Goal: Transaction & Acquisition: Purchase product/service

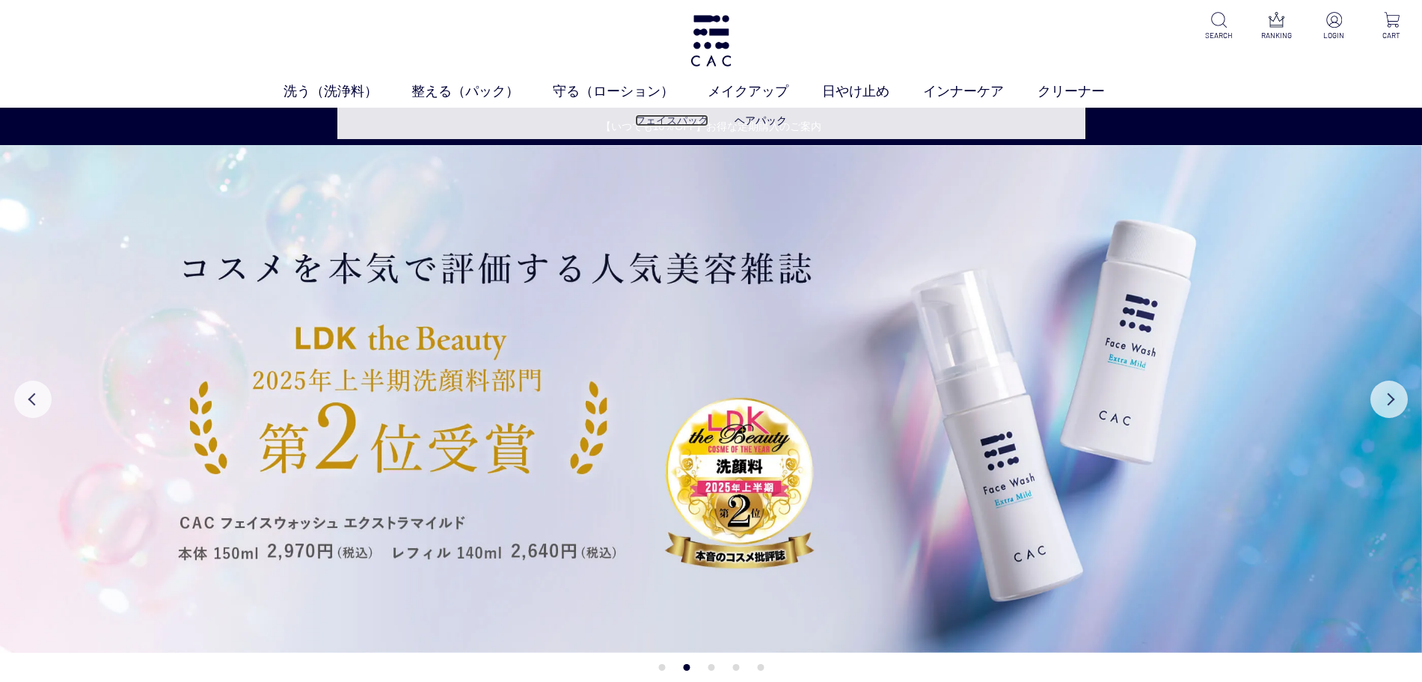
click at [673, 118] on link "フェイスパック" at bounding box center [671, 120] width 73 height 12
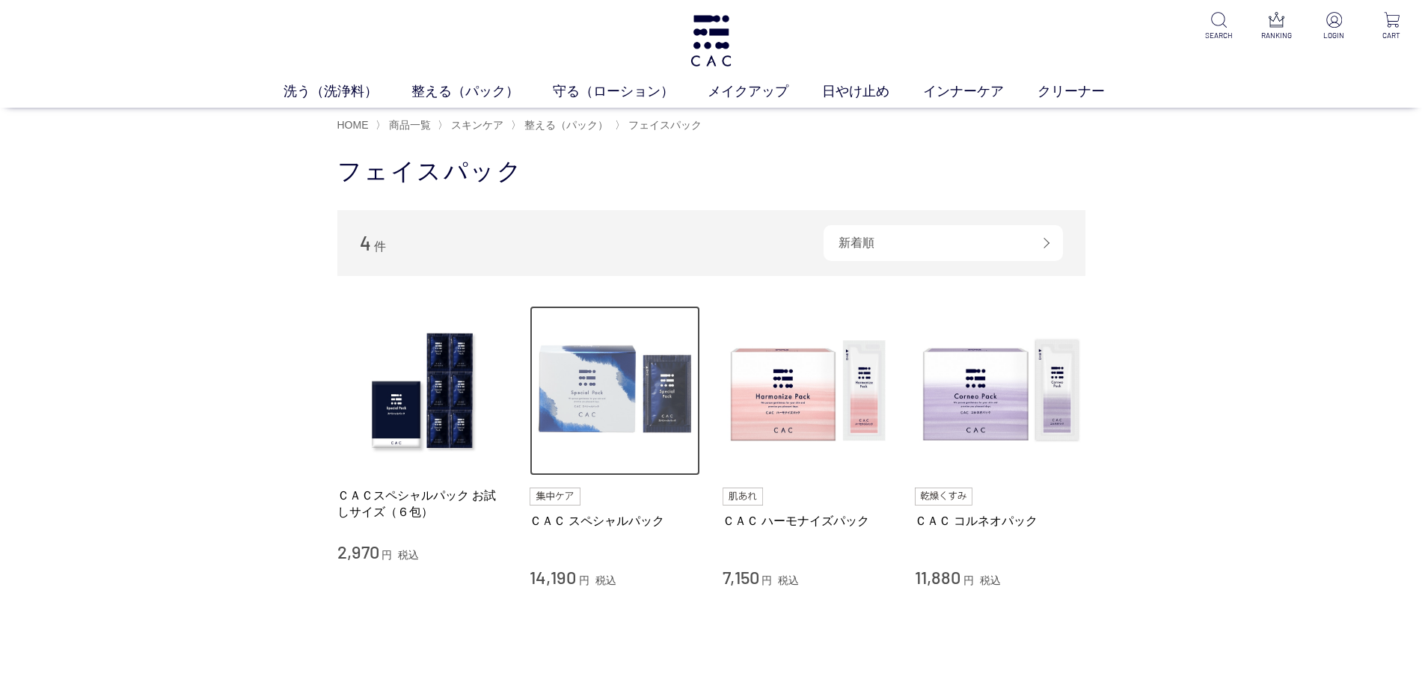
click at [621, 383] on img at bounding box center [615, 391] width 171 height 171
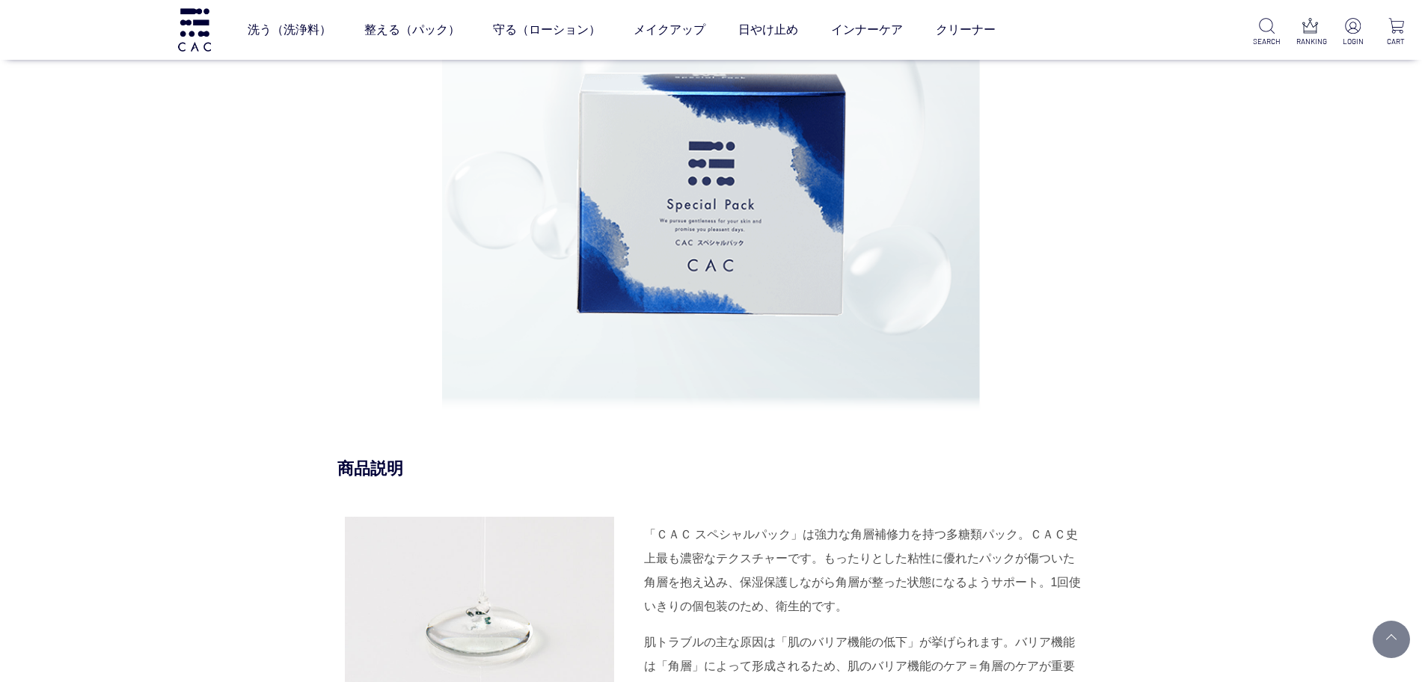
scroll to position [1683, 0]
